Goal: Information Seeking & Learning: Learn about a topic

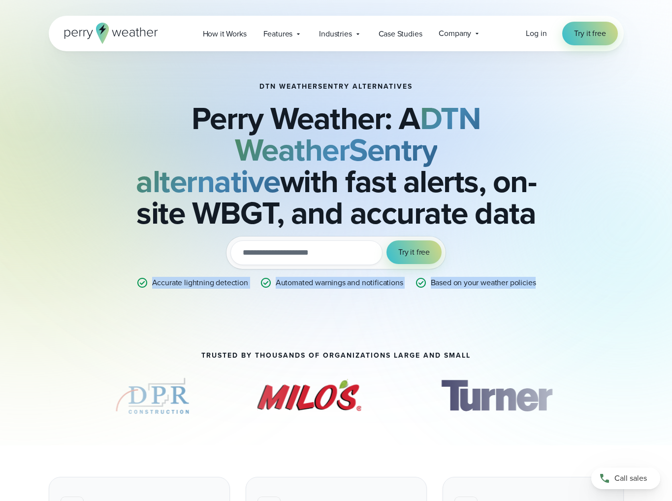
drag, startPoint x: 555, startPoint y: 283, endPoint x: 133, endPoint y: 261, distance: 423.2
click at [138, 265] on div "DTN WeatherSentry Alternatives Perry Weather: A DTN WeatherSentry alternative w…" at bounding box center [336, 186] width 477 height 206
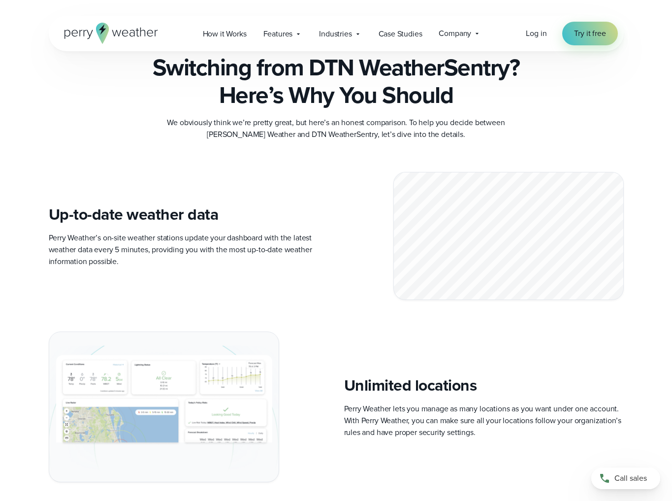
scroll to position [1773, 0]
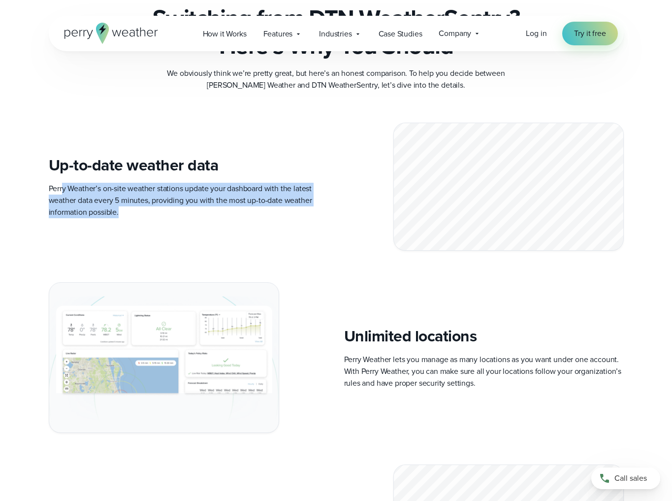
drag, startPoint x: 64, startPoint y: 188, endPoint x: 254, endPoint y: 225, distance: 193.3
click at [254, 225] on div "Up-to-date weather data Perry Weather’s on-site weather stations update your da…" at bounding box center [336, 187] width 575 height 128
drag, startPoint x: 247, startPoint y: 231, endPoint x: 218, endPoint y: 236, distance: 29.2
click at [246, 231] on div "Up-to-date weather data Perry Weather’s on-site weather stations update your da…" at bounding box center [336, 187] width 575 height 128
click at [131, 215] on p "Perry Weather’s on-site weather stations update your dashboard with the latest …" at bounding box center [189, 200] width 280 height 35
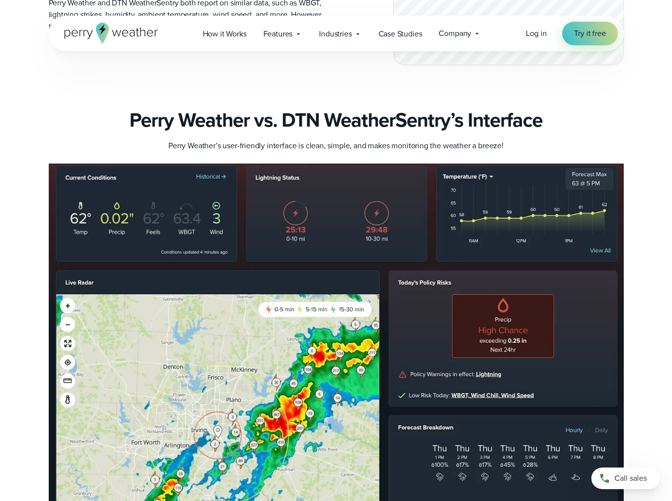
scroll to position [2315, 0]
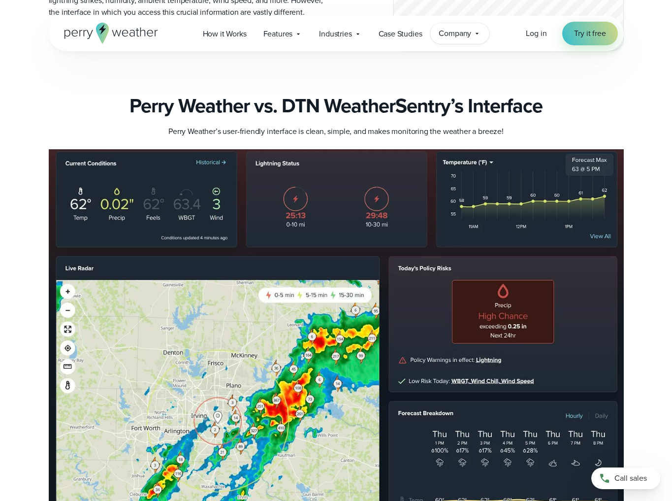
click at [478, 33] on icon at bounding box center [477, 33] width 3 height 1
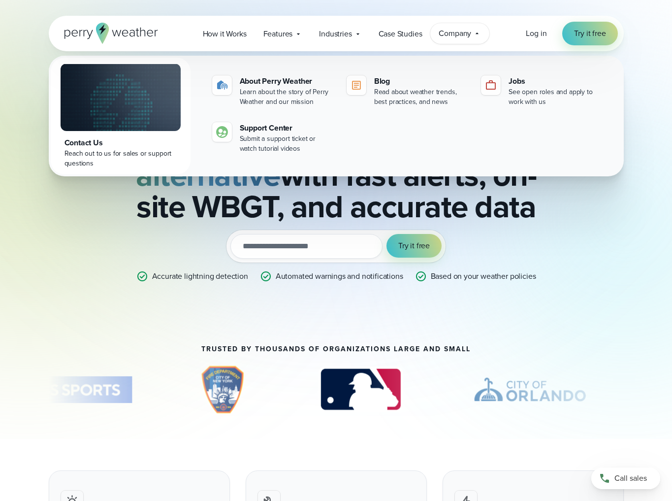
scroll to position [0, 0]
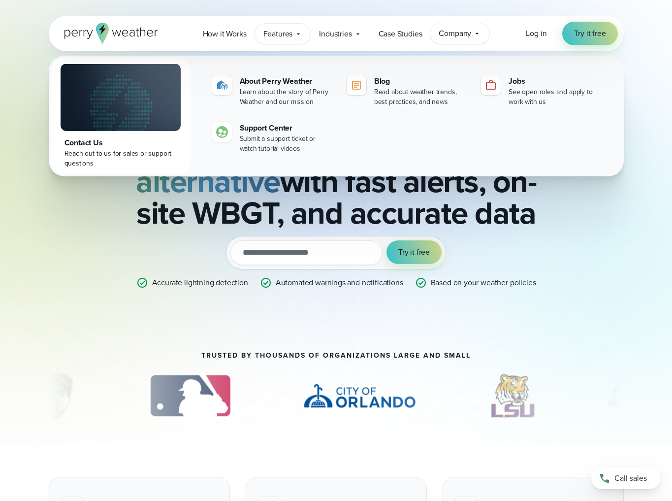
click at [300, 35] on icon at bounding box center [299, 34] width 8 height 8
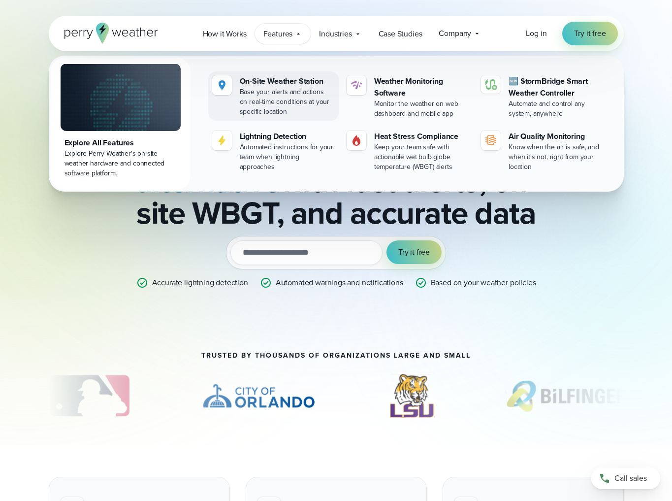
click at [294, 103] on div "Base your alerts and actions on real-time conditions at your specific location" at bounding box center [287, 102] width 95 height 30
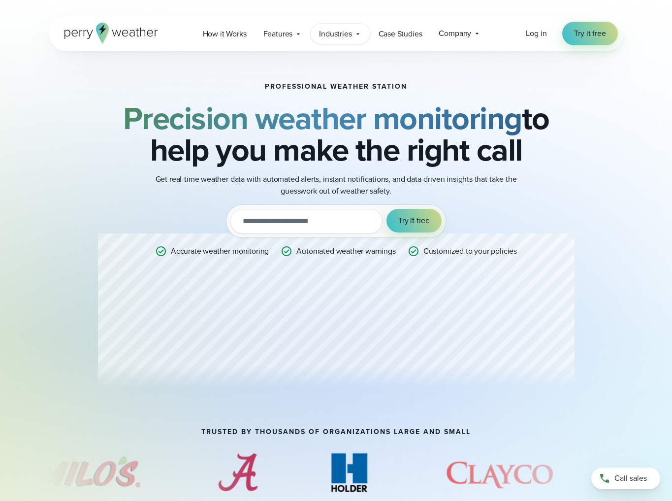
click at [358, 33] on icon at bounding box center [358, 33] width 3 height 1
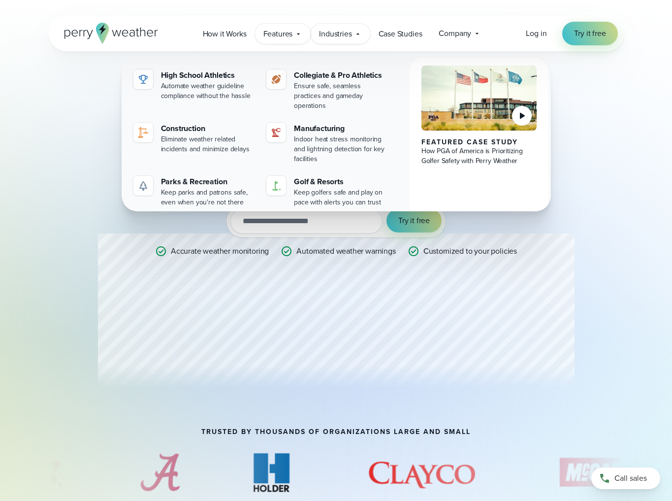
click at [298, 37] on icon at bounding box center [299, 34] width 8 height 8
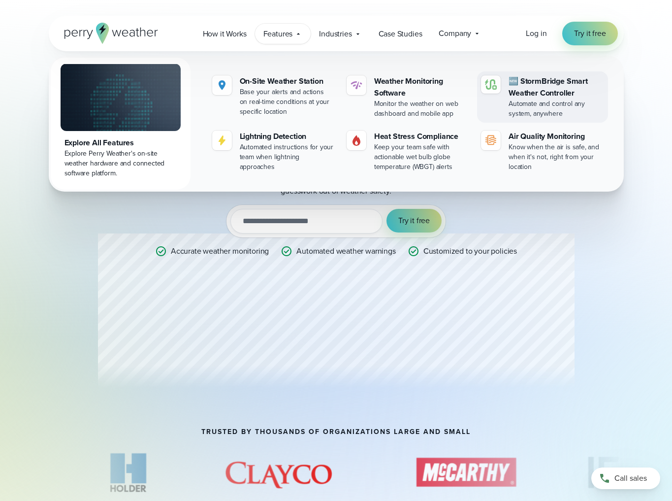
click at [545, 99] on div "🆕 StormBridge Smart Weather Controller" at bounding box center [556, 87] width 95 height 24
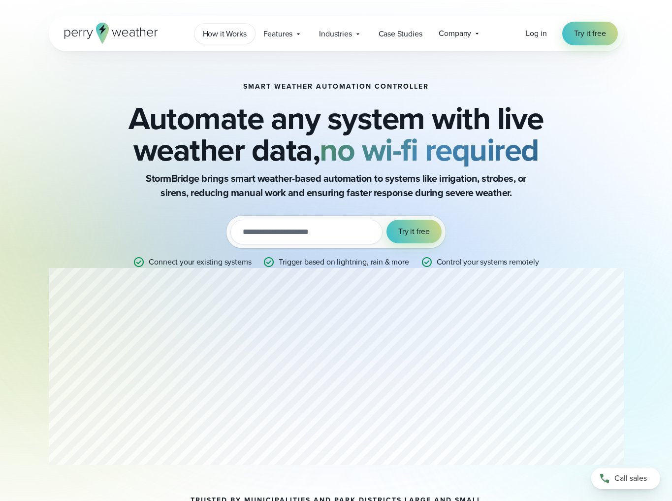
click at [239, 32] on span "How it Works" at bounding box center [225, 34] width 44 height 12
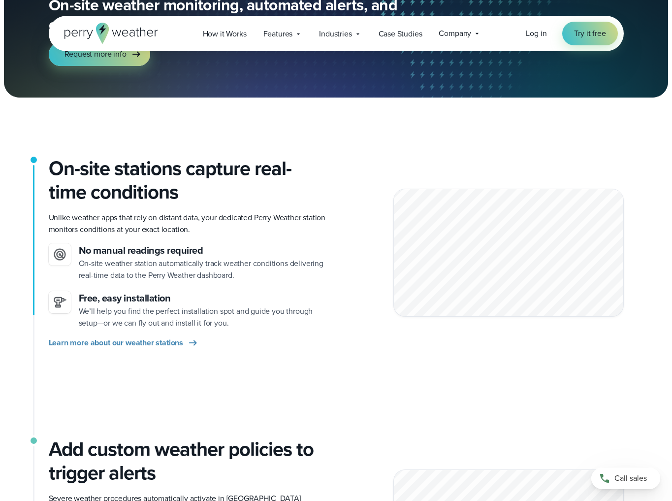
scroll to position [148, 0]
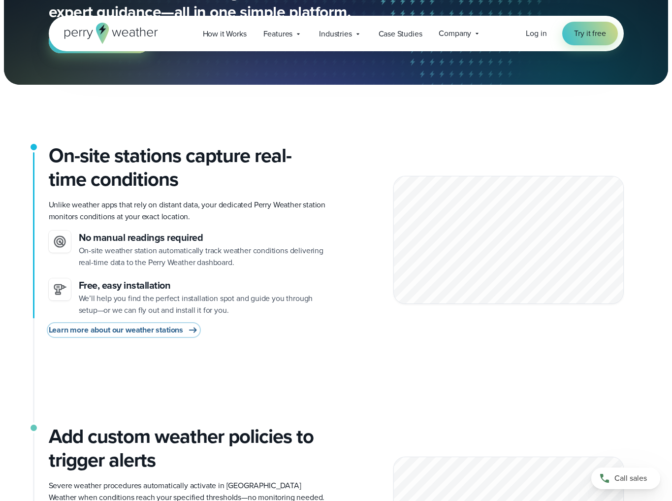
click at [182, 334] on span "Learn more about our weather stations" at bounding box center [116, 330] width 135 height 12
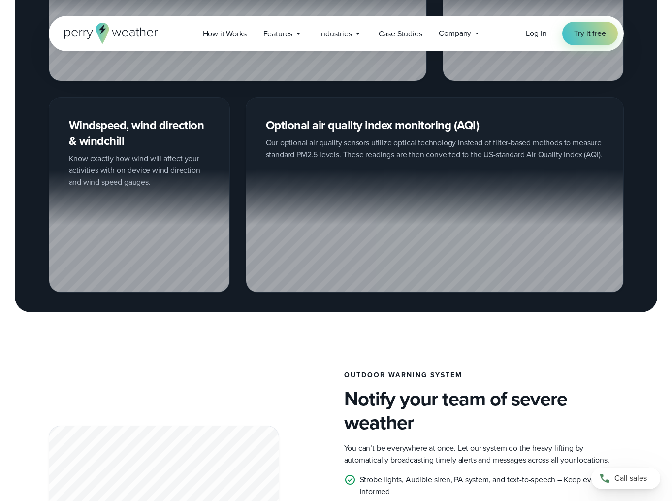
scroll to position [1675, 0]
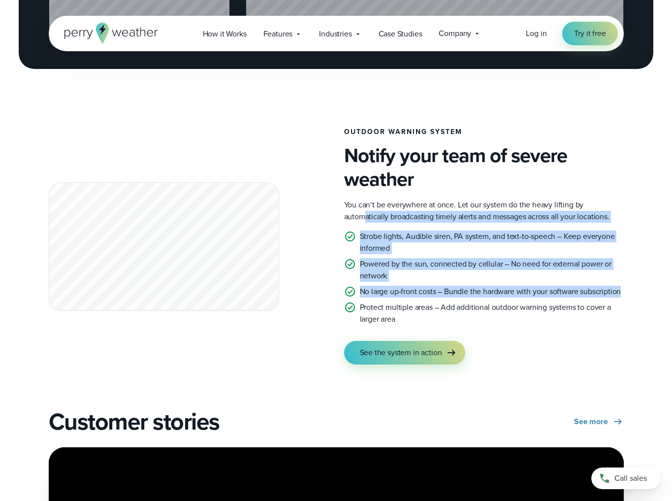
drag, startPoint x: 629, startPoint y: 289, endPoint x: 402, endPoint y: 234, distance: 232.6
click at [367, 210] on div "Outdoor Warning System Notify your team of severe weather You can’t be everywhe…" at bounding box center [336, 246] width 672 height 236
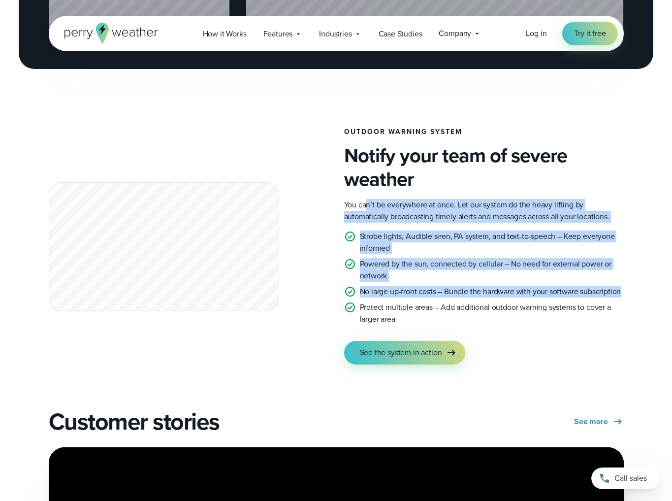
click at [469, 285] on ul "Strobe lights, Audible siren, PA system, and text-to-speech – Keep everyone inf…" at bounding box center [484, 278] width 280 height 95
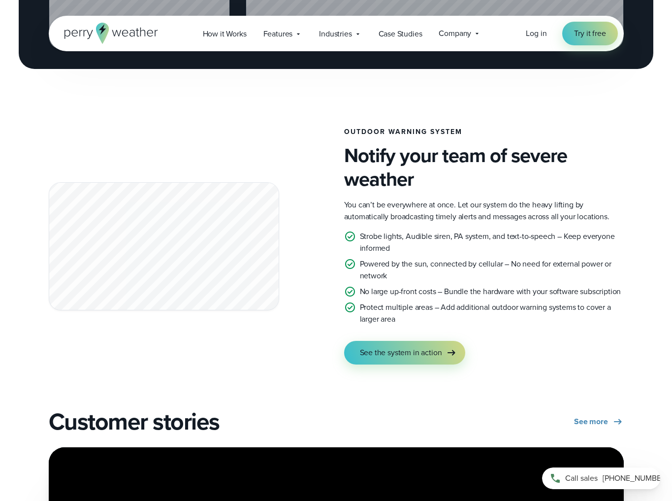
click at [621, 483] on span "[PHONE_NUMBER]" at bounding box center [636, 478] width 66 height 12
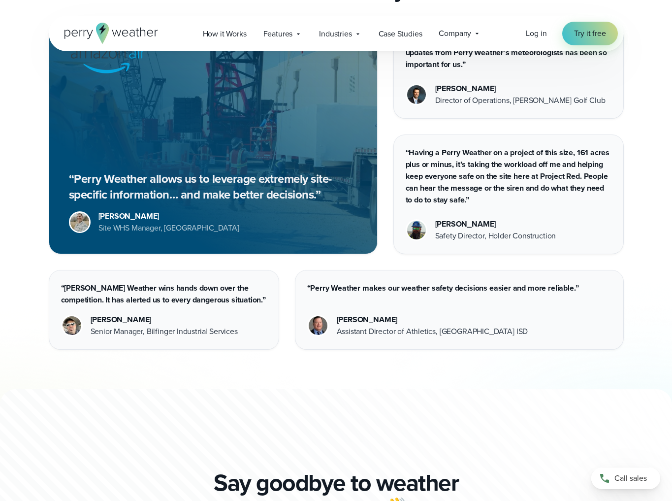
scroll to position [2512, 0]
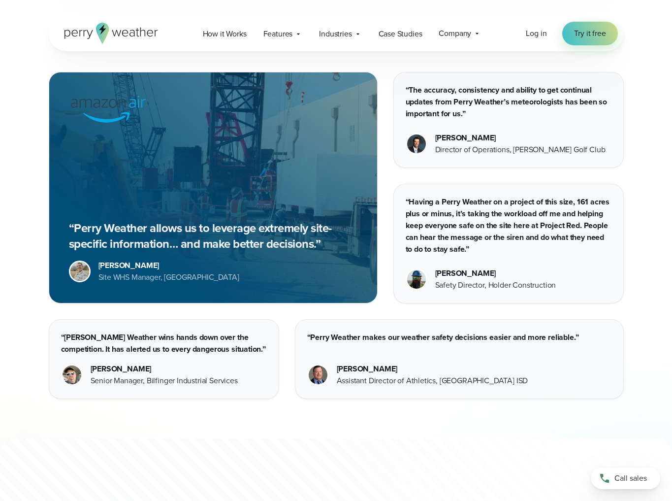
drag, startPoint x: 100, startPoint y: 277, endPoint x: 252, endPoint y: 275, distance: 151.7
click at [252, 275] on div "Brad Stewart Site WHS Manager, Amazon Air Lakeland" at bounding box center [213, 272] width 289 height 24
click at [277, 280] on div "Brad Stewart Site WHS Manager, Amazon Air Lakeland" at bounding box center [213, 272] width 289 height 24
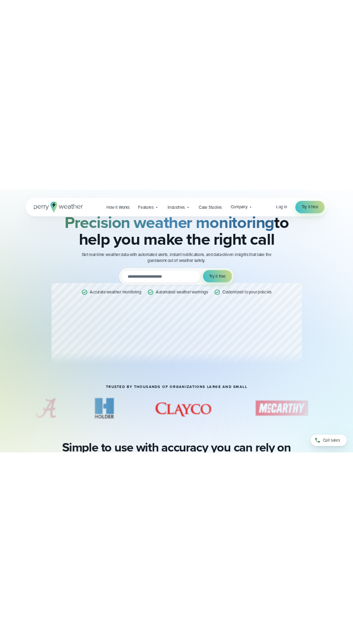
scroll to position [0, 0]
